Goal: Task Accomplishment & Management: Manage account settings

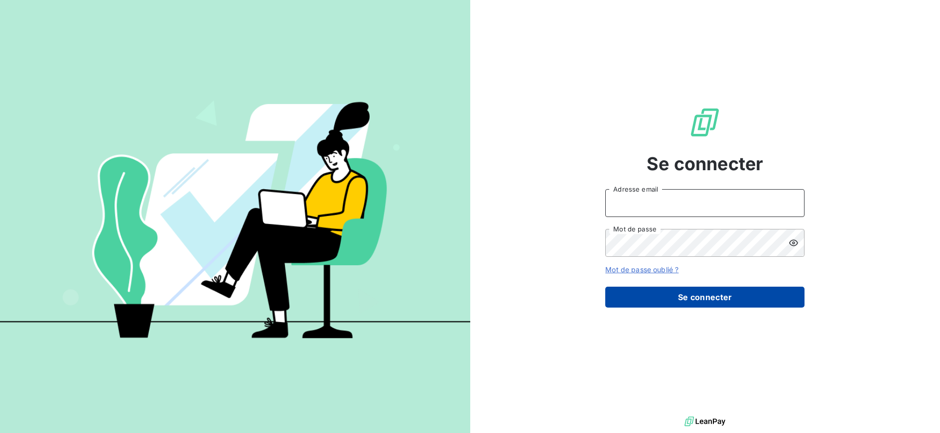
type input "[PERSON_NAME][EMAIL_ADDRESS][PERSON_NAME][DOMAIN_NAME]"
click at [690, 297] on button "Se connecter" at bounding box center [704, 297] width 199 height 21
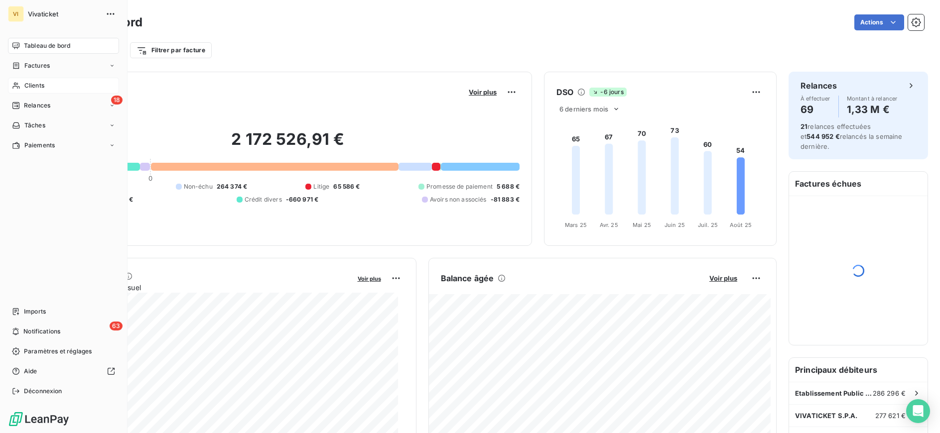
click at [42, 81] on span "Clients" at bounding box center [34, 85] width 20 height 9
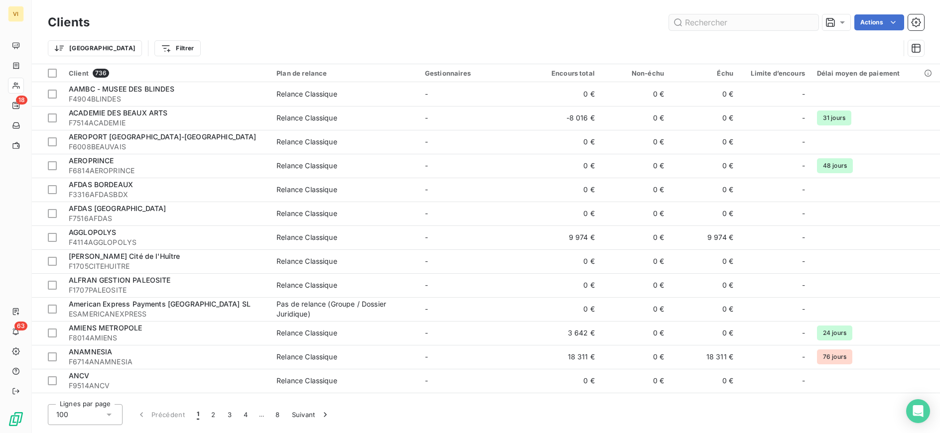
click at [722, 24] on input "text" at bounding box center [743, 22] width 149 height 16
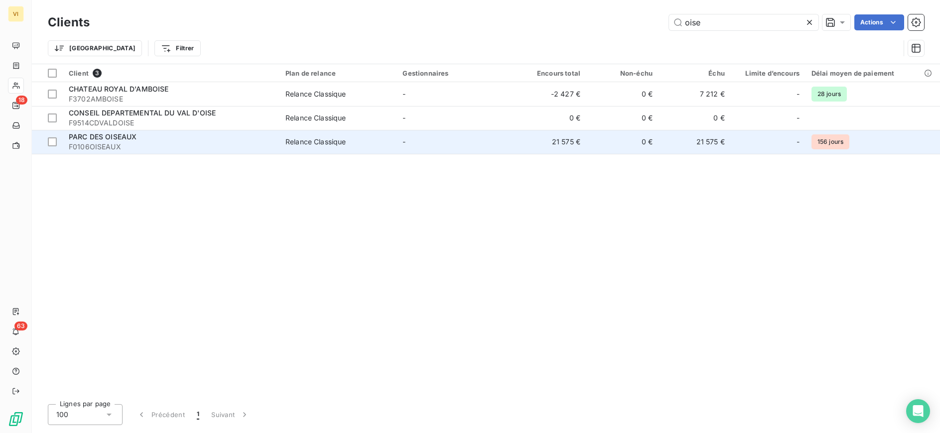
type input "oise"
click at [185, 144] on span "F0106OISEAUX" at bounding box center [171, 147] width 205 height 10
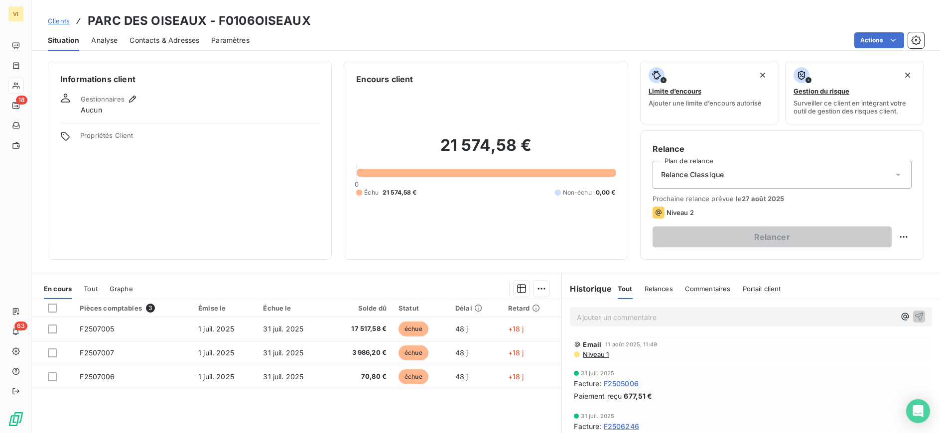
click at [165, 43] on span "Contacts & Adresses" at bounding box center [165, 40] width 70 height 10
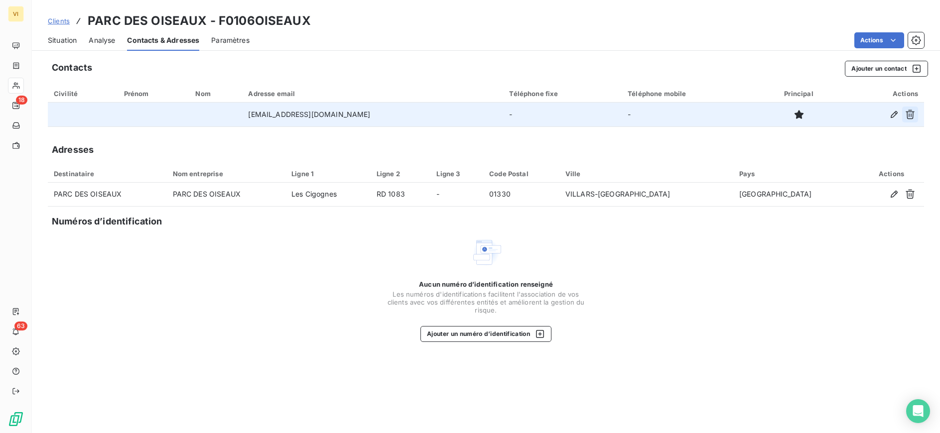
click at [911, 114] on icon "button" at bounding box center [910, 114] width 9 height 9
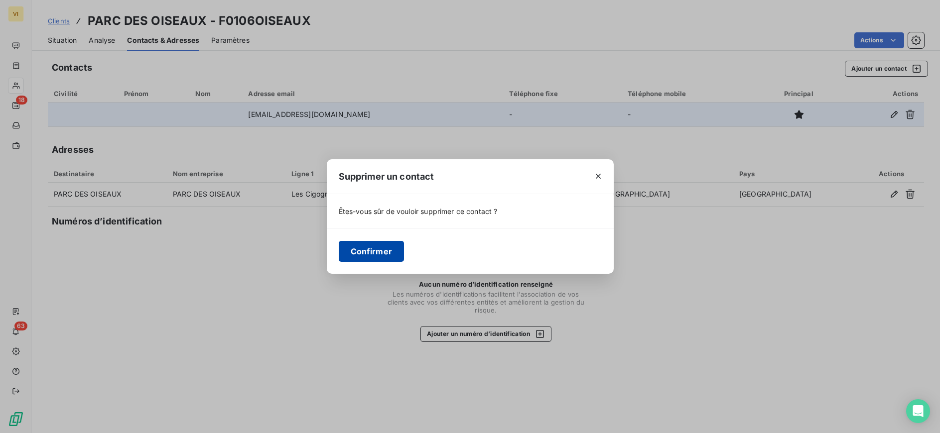
click at [382, 258] on button "Confirmer" at bounding box center [372, 251] width 66 height 21
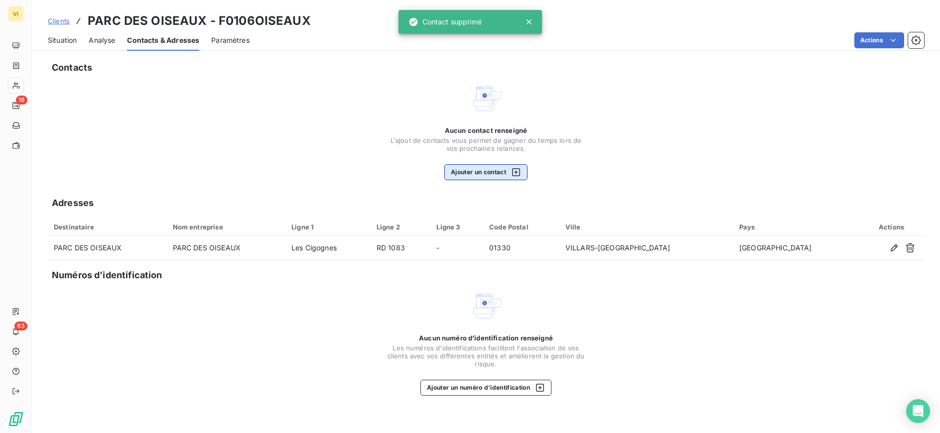
click at [506, 171] on button "Ajouter un contact" at bounding box center [485, 172] width 83 height 16
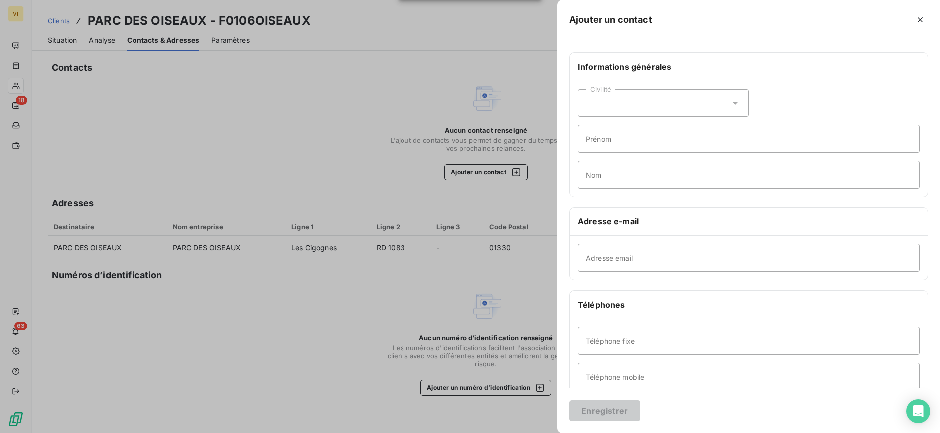
click at [642, 273] on div "Adresse email" at bounding box center [749, 258] width 358 height 44
click at [625, 266] on input "Adresse email" at bounding box center [749, 258] width 342 height 28
paste input "compta@parcdesoiseaux.com"
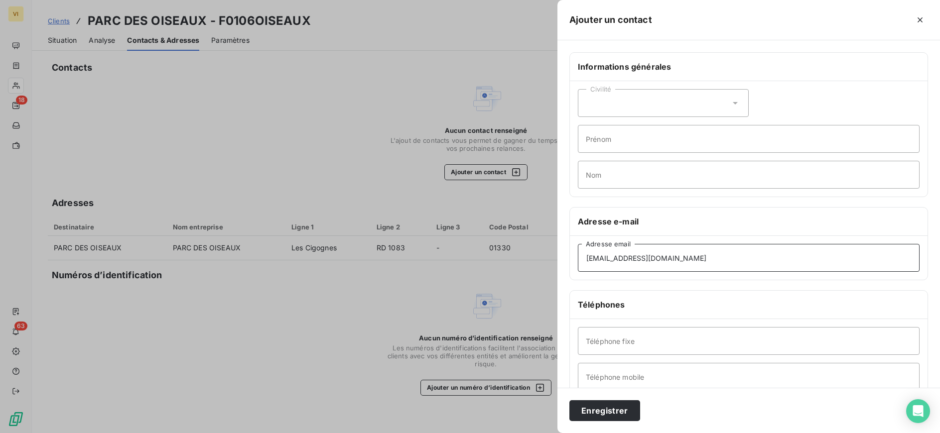
type input "compta@parcdesoiseaux.com"
click at [569, 401] on button "Enregistrer" at bounding box center [604, 411] width 71 height 21
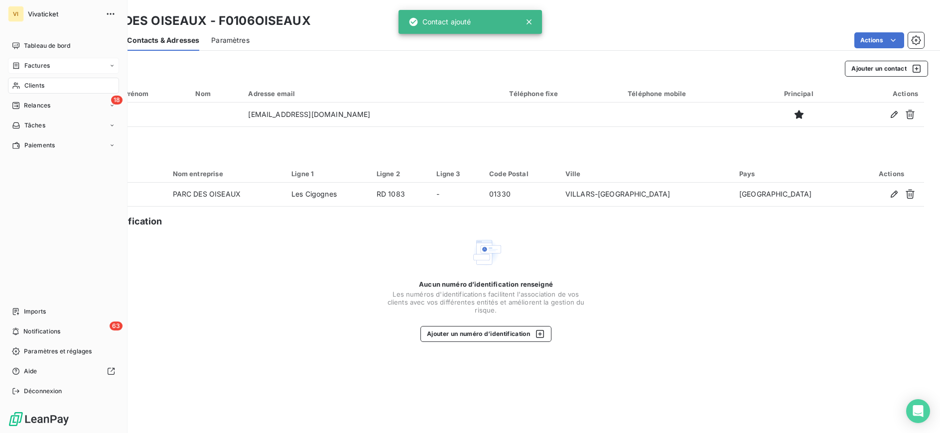
click at [19, 63] on icon at bounding box center [16, 65] width 6 height 6
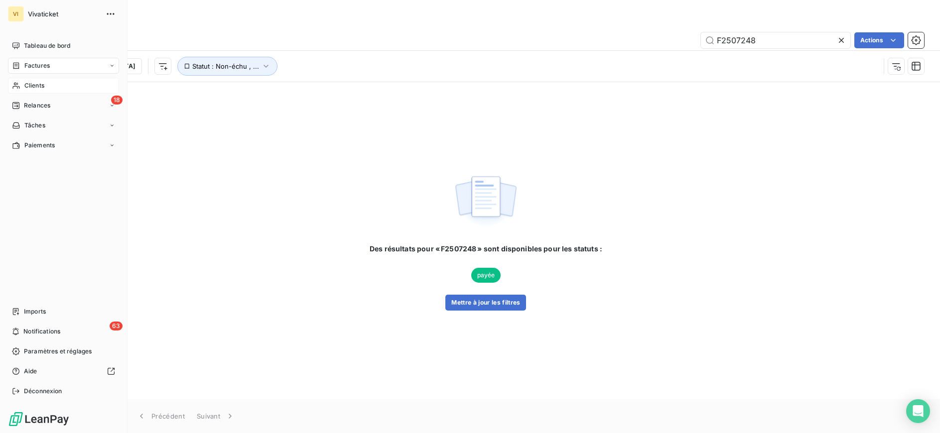
click at [37, 65] on span "Factures" at bounding box center [36, 65] width 25 height 9
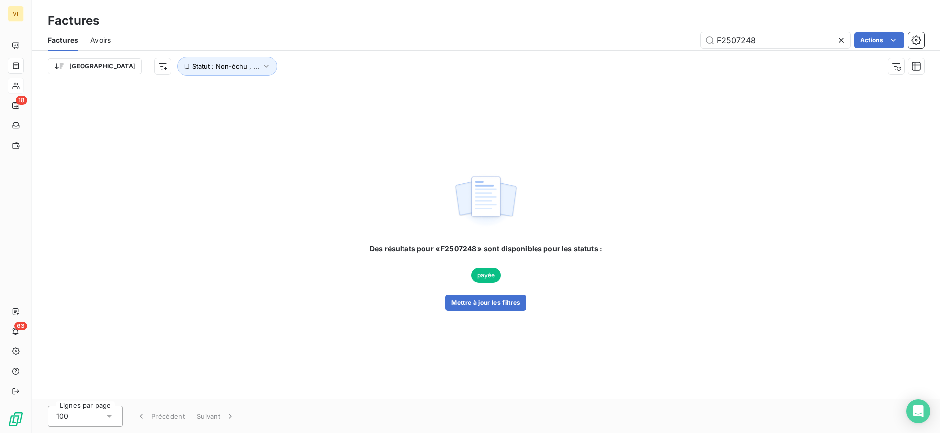
click at [759, 30] on div "Factures Avoirs F2507248 Actions" at bounding box center [486, 40] width 908 height 21
click at [750, 38] on input "F2507248" at bounding box center [775, 40] width 149 height 16
paste input "341"
type input "F2507341"
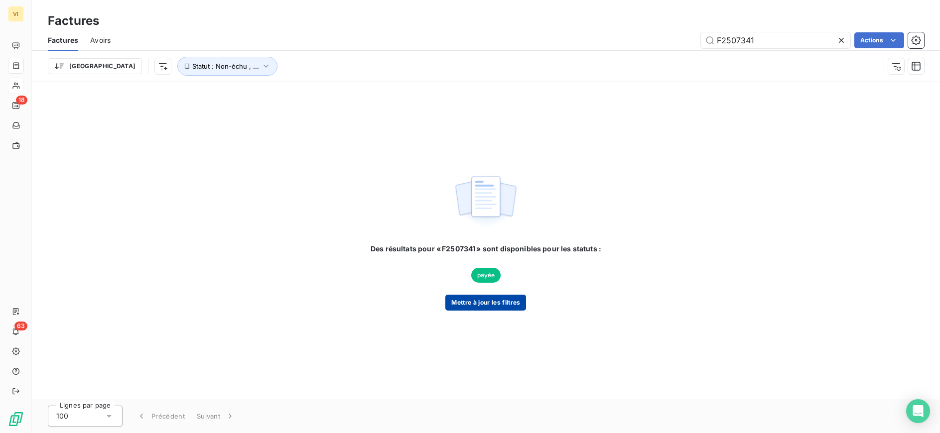
click at [496, 299] on button "Mettre à jour les filtres" at bounding box center [485, 303] width 81 height 16
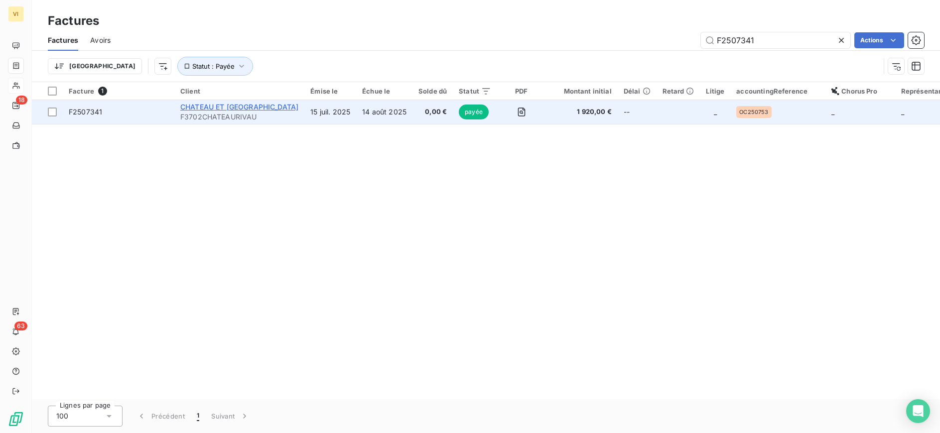
click at [213, 105] on span "CHATEAU ET JARDINS DU RIVAU" at bounding box center [239, 107] width 118 height 8
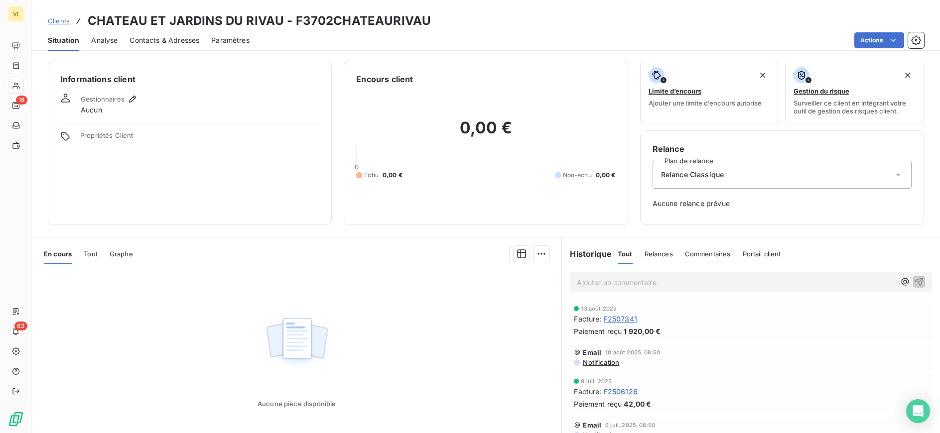
click at [169, 37] on span "Contacts & Adresses" at bounding box center [165, 40] width 70 height 10
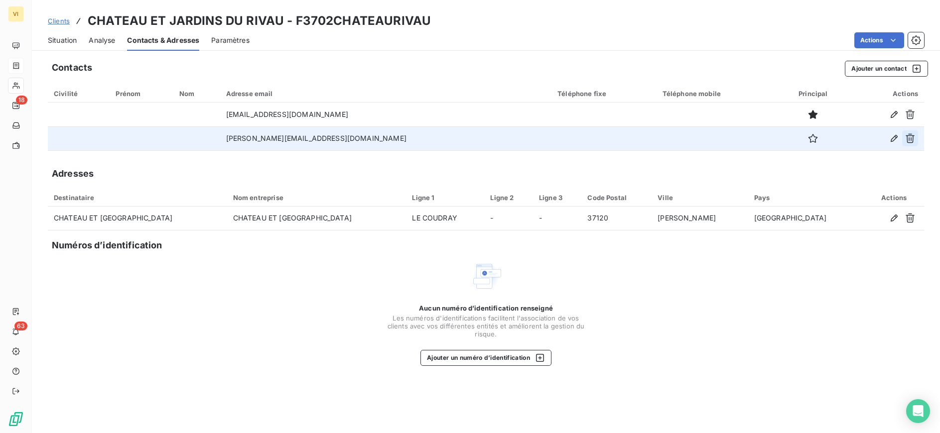
click at [912, 140] on icon "button" at bounding box center [910, 139] width 10 height 10
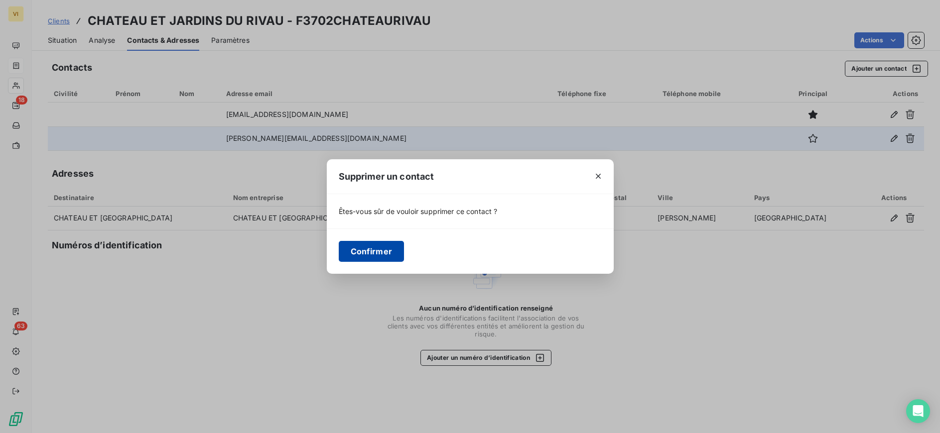
click at [379, 246] on button "Confirmer" at bounding box center [372, 251] width 66 height 21
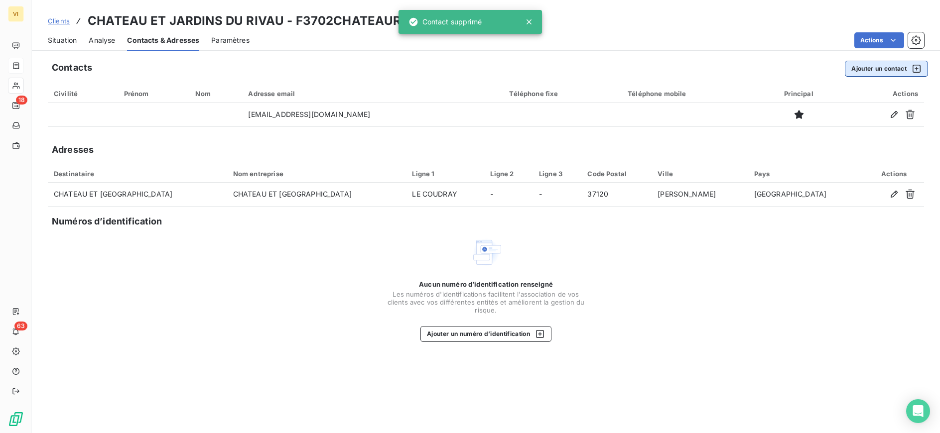
click at [874, 74] on button "Ajouter un contact" at bounding box center [886, 69] width 83 height 16
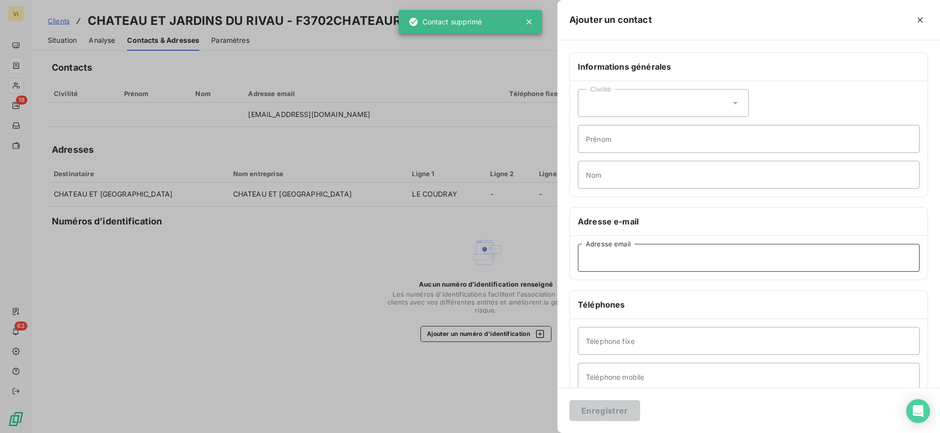
click at [646, 261] on input "Adresse email" at bounding box center [749, 258] width 342 height 28
paste input "comptarivau@gmail.com"
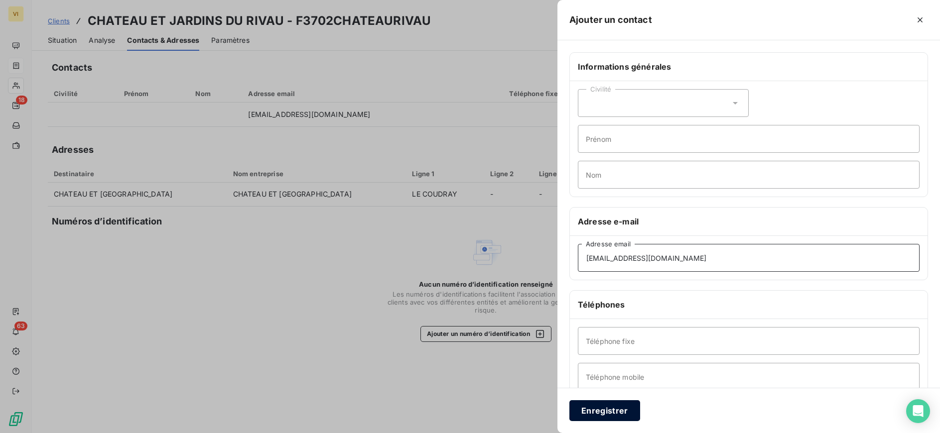
type input "comptarivau@gmail.com"
click at [623, 411] on button "Enregistrer" at bounding box center [604, 411] width 71 height 21
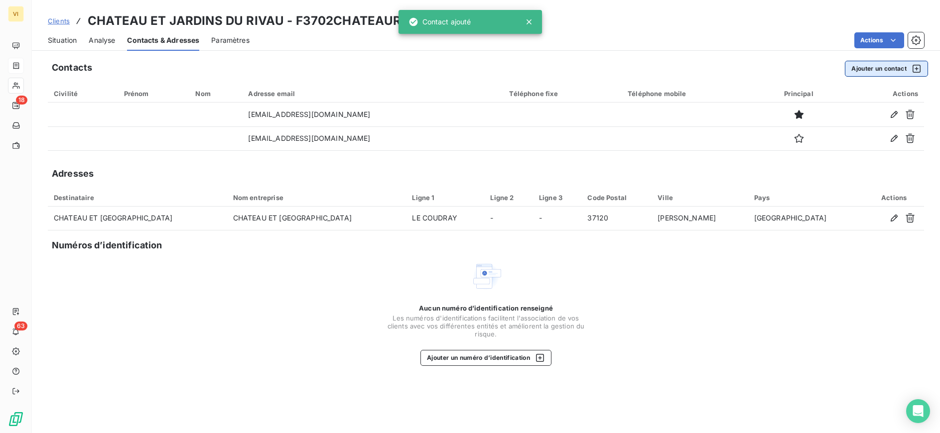
click at [870, 73] on button "Ajouter un contact" at bounding box center [886, 69] width 83 height 16
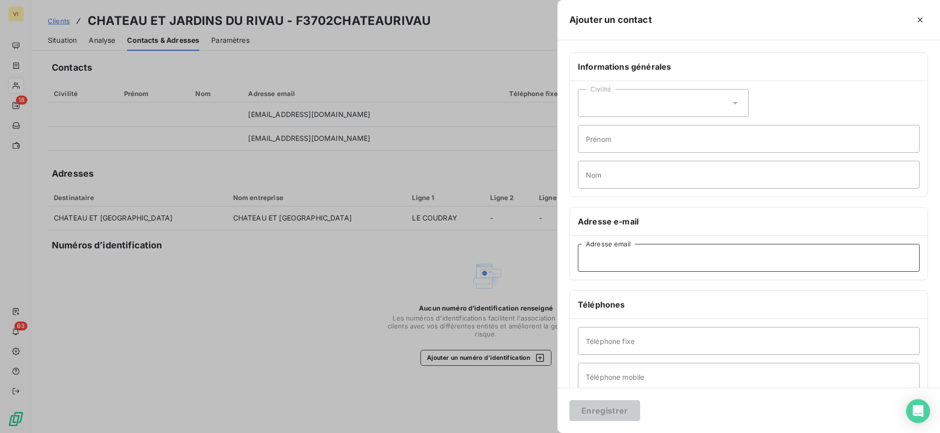
click at [664, 258] on input "Adresse email" at bounding box center [749, 258] width 342 height 28
paste input "directeur@chateaudurivau.com"
type input "directeur@chateaudurivau.com"
click at [617, 410] on button "Enregistrer" at bounding box center [604, 411] width 71 height 21
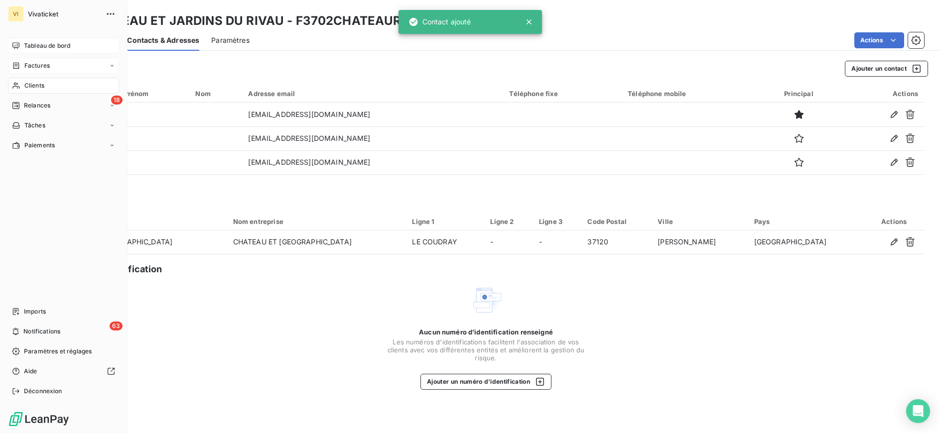
click at [27, 47] on span "Tableau de bord" at bounding box center [47, 45] width 46 height 9
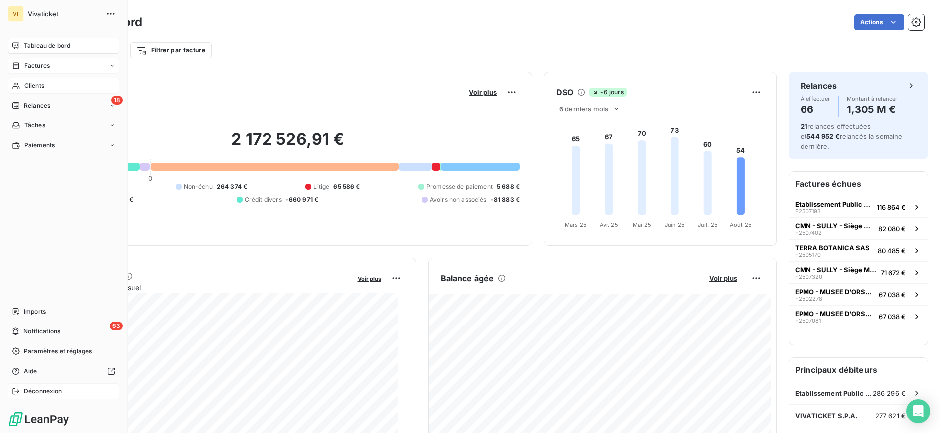
click at [45, 388] on span "Déconnexion" at bounding box center [43, 391] width 38 height 9
